Goal: Task Accomplishment & Management: Use online tool/utility

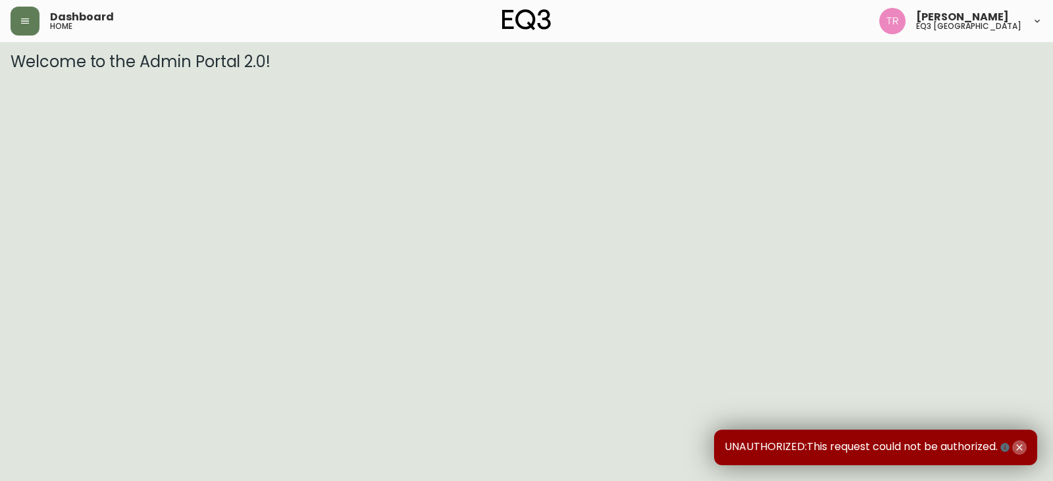
click at [1023, 442] on icon "button" at bounding box center [1019, 447] width 11 height 11
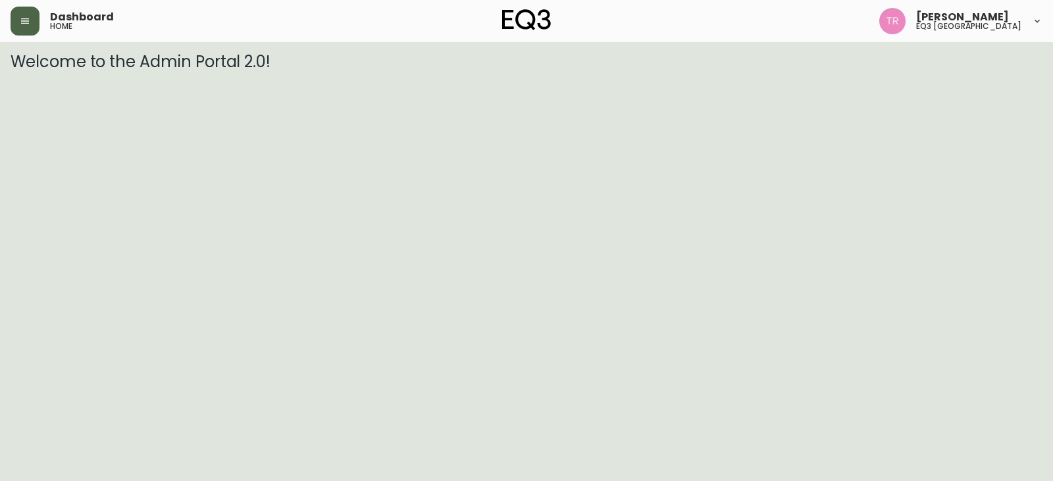
click at [33, 17] on button "button" at bounding box center [25, 21] width 29 height 29
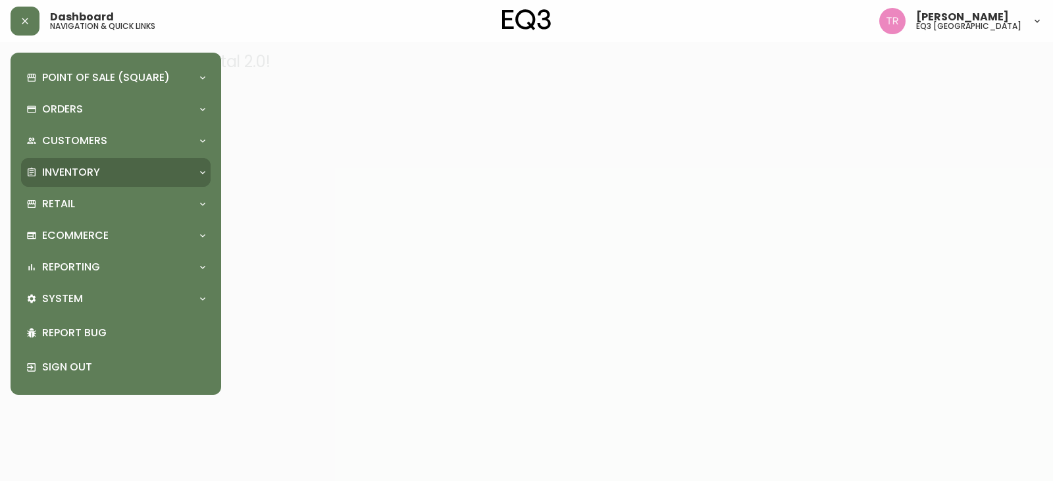
click at [57, 170] on p "Inventory" at bounding box center [71, 172] width 58 height 14
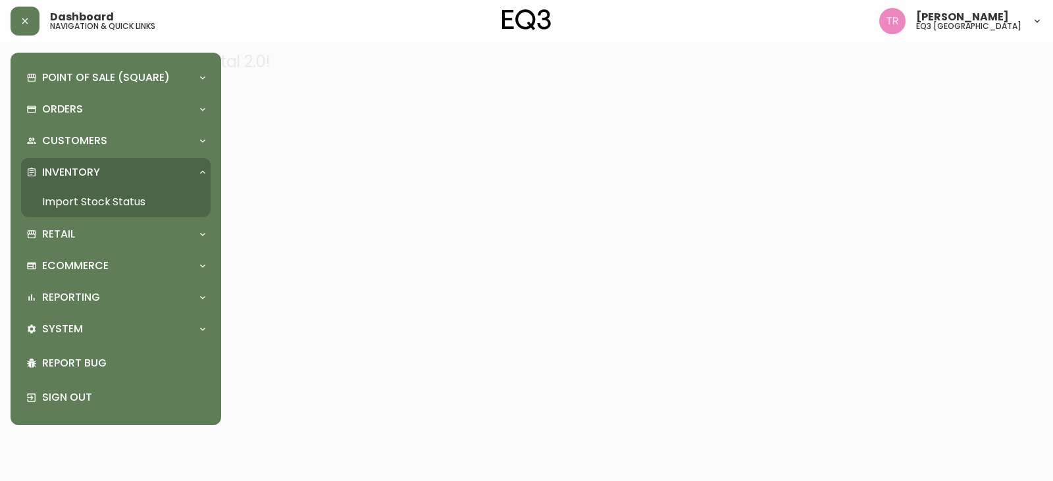
click at [68, 201] on link "Import Stock Status" at bounding box center [116, 202] width 190 height 30
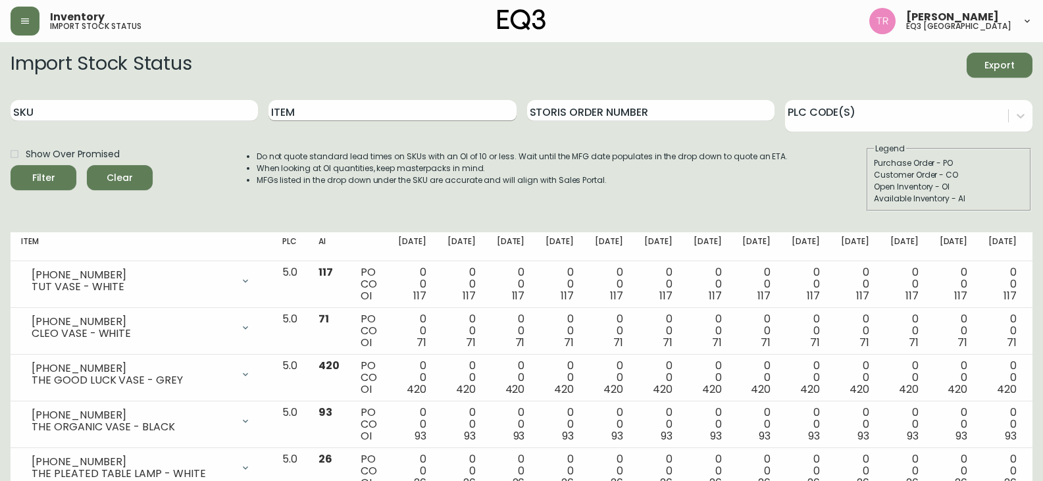
click at [395, 115] on input "Item" at bounding box center [391, 110] width 247 height 21
type input "s&s"
click at [11, 165] on button "Filter" at bounding box center [44, 177] width 66 height 25
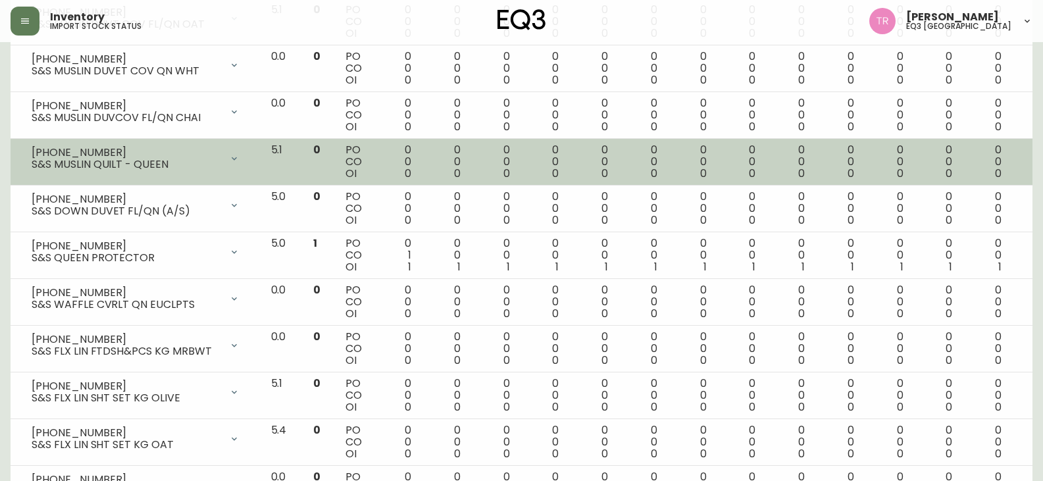
scroll to position [1316, 0]
